Goal: Information Seeking & Learning: Learn about a topic

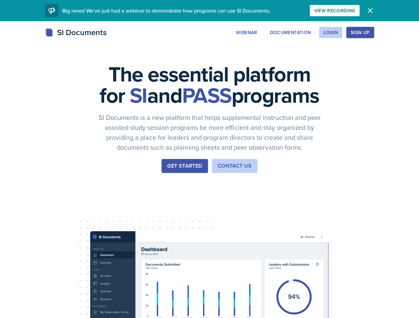
click at [209, 159] on div "The essential platform for SI and PASS programs SI Documents is a new platform …" at bounding box center [209, 222] width 419 height 403
click at [355, 11] on div "View Recording" at bounding box center [334, 10] width 41 height 5
click at [372, 11] on icon "button" at bounding box center [370, 11] width 4 height 4
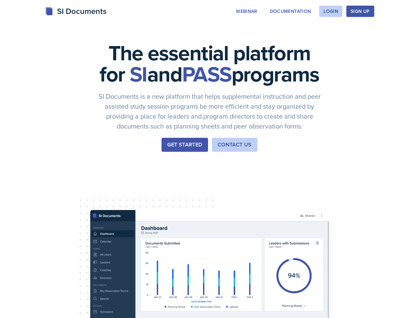
click at [287, 32] on div "The essential platform for SI and PASS programs SI Documents is a new platform …" at bounding box center [209, 201] width 419 height 403
click at [330, 32] on div "The essential platform for SI and PASS programs SI Documents is a new platform …" at bounding box center [209, 201] width 419 height 403
click at [370, 32] on div "The essential platform for SI and PASS programs SI Documents is a new platform …" at bounding box center [209, 201] width 419 height 403
click at [399, 32] on div "The essential platform for SI and PASS programs SI Documents is a new platform …" at bounding box center [209, 201] width 419 height 403
click at [39, 208] on div "The essential platform for SI and PASS programs SI Documents is a new platform …" at bounding box center [209, 201] width 419 height 403
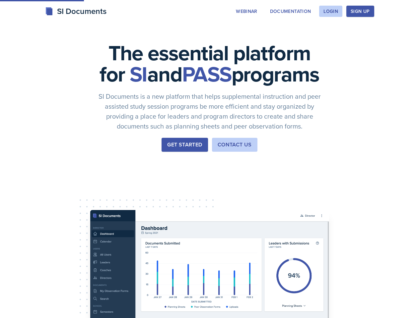
click at [89, 208] on div "The essential platform for SI and PASS programs SI Documents is a new platform …" at bounding box center [209, 201] width 419 height 403
